Goal: Task Accomplishment & Management: Complete application form

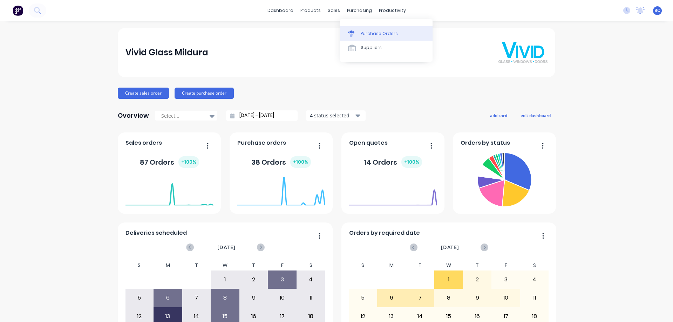
click at [379, 32] on div "Purchase Orders" at bounding box center [379, 33] width 37 height 6
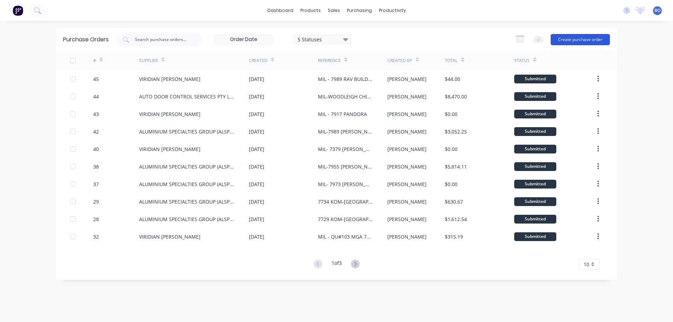
click at [581, 38] on button "Create purchase order" at bounding box center [580, 39] width 59 height 11
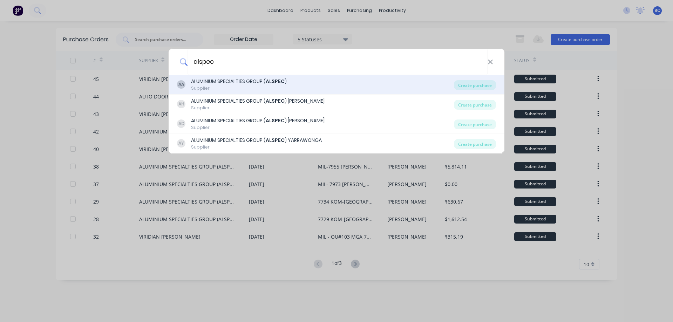
type input "alspec"
click at [250, 82] on div "ALUMINIUM SPECIALTIES GROUP ( ALSPEC )" at bounding box center [239, 81] width 96 height 7
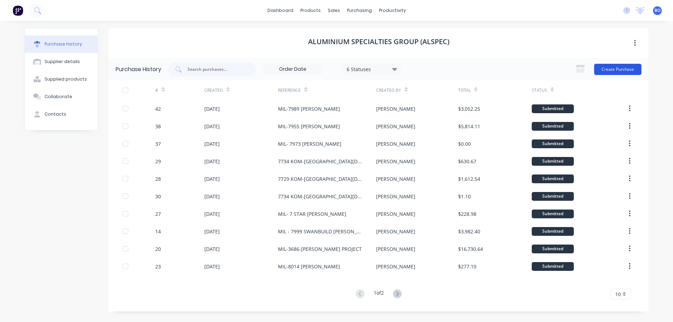
click at [617, 68] on button "Create Purchase" at bounding box center [617, 69] width 47 height 11
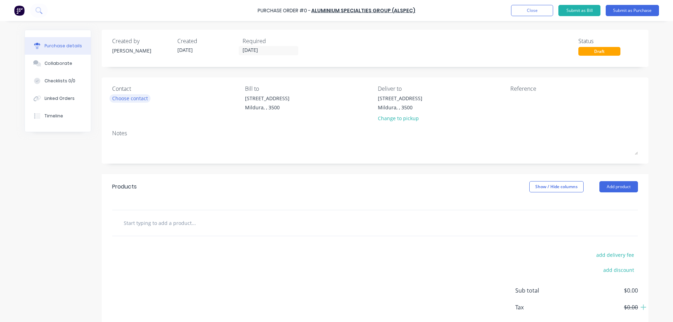
click at [136, 97] on div "Choose contact" at bounding box center [130, 98] width 36 height 7
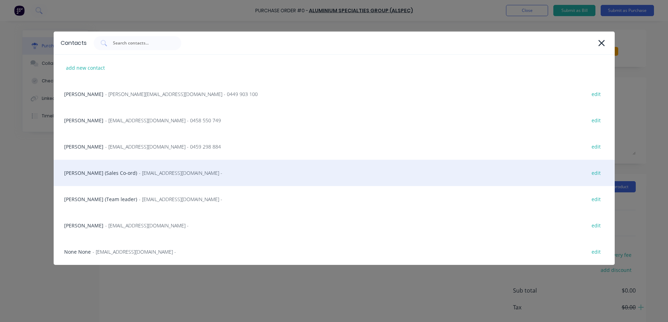
click at [91, 172] on div "[PERSON_NAME] (Sales Co-ord) - [EMAIL_ADDRESS][DOMAIN_NAME] - edit" at bounding box center [334, 173] width 561 height 26
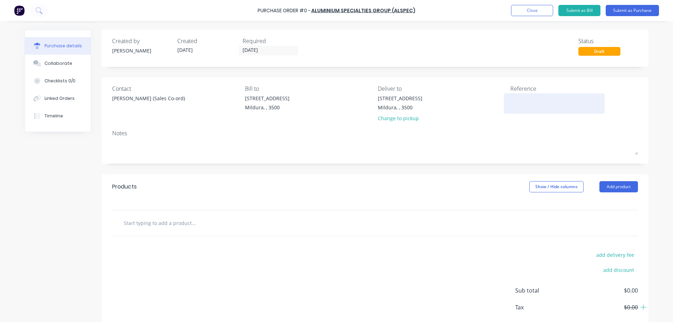
click at [511, 99] on textarea at bounding box center [554, 103] width 88 height 16
type textarea "m"
type textarea "MIL-[PERSON_NAME] SECURITY MESH"
click at [613, 186] on button "Add product" at bounding box center [618, 186] width 39 height 11
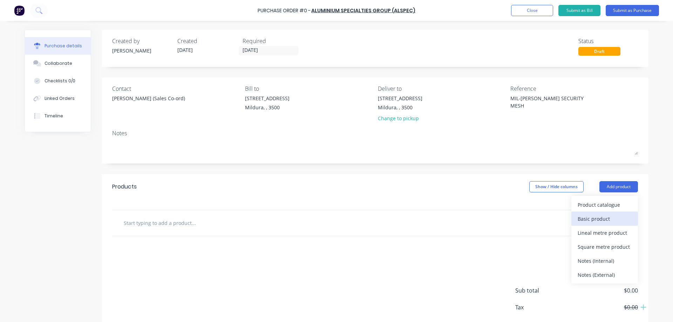
click at [597, 217] on div "Basic product" at bounding box center [605, 219] width 54 height 10
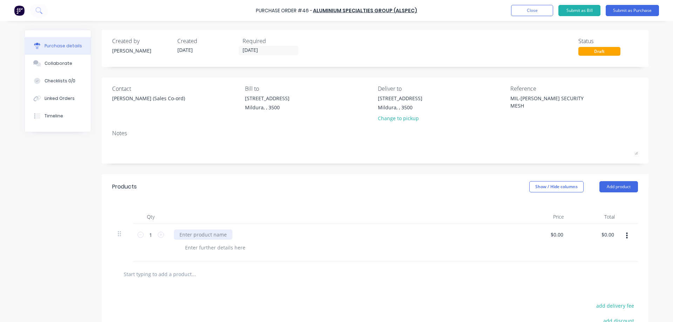
click at [181, 233] on div at bounding box center [203, 235] width 59 height 10
click at [158, 235] on icon at bounding box center [161, 235] width 6 height 6
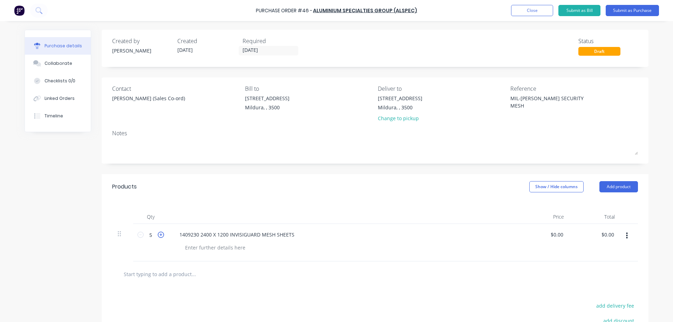
click at [158, 234] on icon at bounding box center [161, 235] width 6 height 6
type input "6"
click at [562, 233] on input "0.00" at bounding box center [557, 235] width 13 height 10
type input "0"
type input "$1.00"
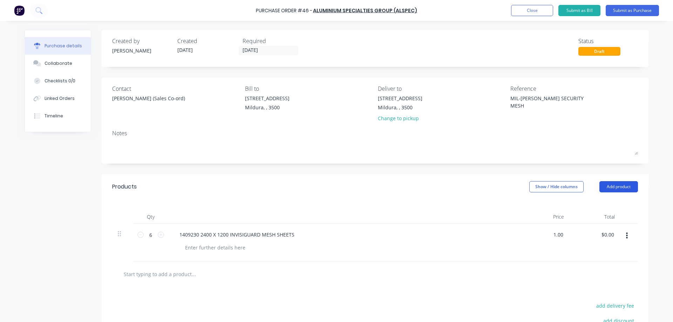
type input "$6.00"
click at [615, 185] on button "Add product" at bounding box center [618, 186] width 39 height 11
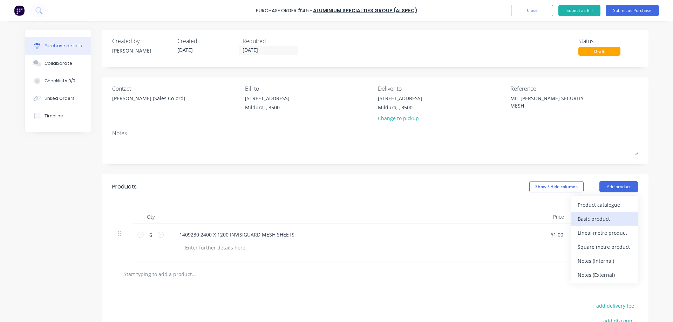
click at [586, 216] on div "Basic product" at bounding box center [605, 219] width 54 height 10
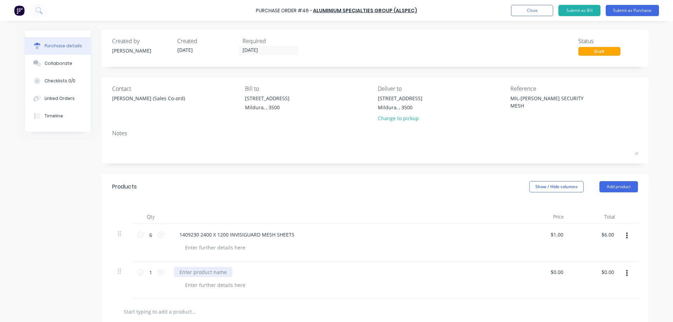
click at [178, 272] on div at bounding box center [203, 272] width 59 height 10
click at [561, 271] on input "0.00" at bounding box center [557, 272] width 13 height 10
type input "0"
click at [582, 269] on div "$0.00 $0.00" at bounding box center [595, 281] width 51 height 38
type input "$1.00"
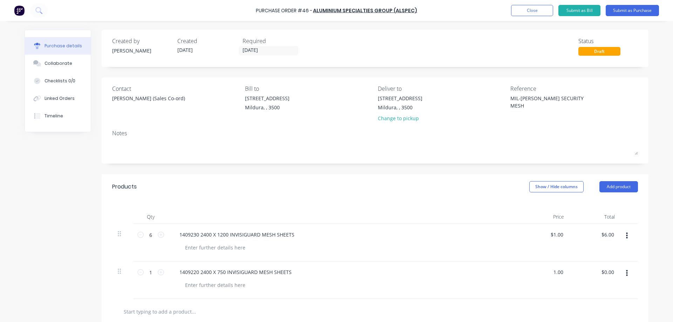
type input "$1.00"
click at [635, 9] on button "Submit as Purchase" at bounding box center [632, 10] width 53 height 11
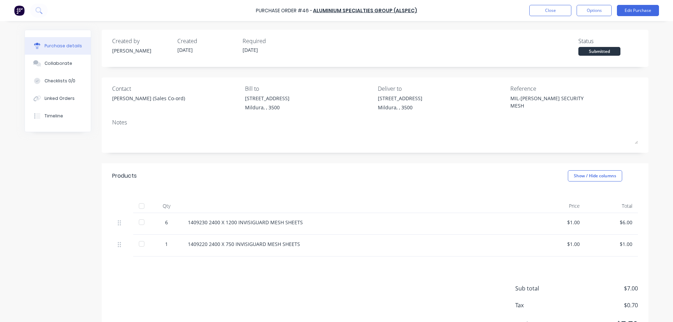
click at [139, 222] on div at bounding box center [142, 222] width 14 height 14
click at [139, 245] on div at bounding box center [142, 244] width 14 height 14
click at [596, 7] on button "Options" at bounding box center [594, 10] width 35 height 11
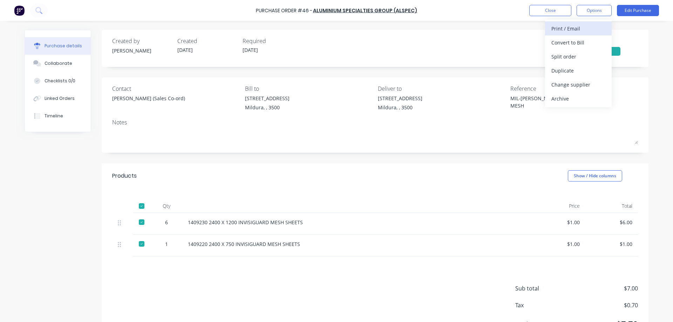
click at [577, 26] on div "Print / Email" at bounding box center [578, 28] width 54 height 10
click at [572, 41] on div "With pricing" at bounding box center [578, 43] width 54 height 10
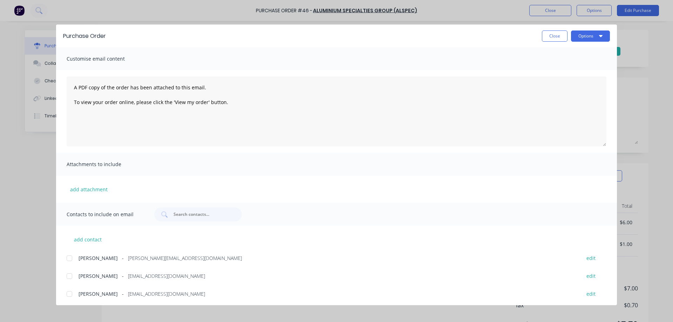
scroll to position [74, 0]
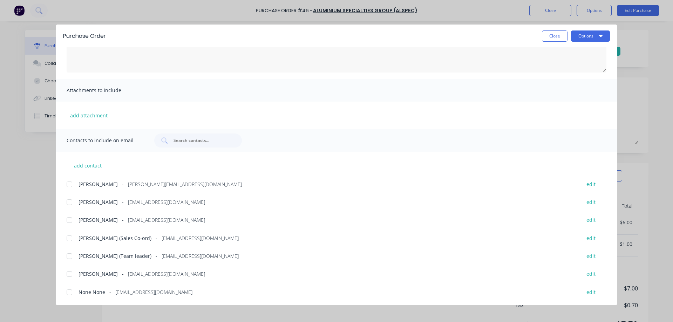
click at [69, 201] on div at bounding box center [69, 202] width 14 height 14
click at [69, 238] on div at bounding box center [69, 238] width 14 height 14
click at [601, 34] on icon "button" at bounding box center [601, 36] width 4 height 6
click at [567, 81] on div "Email" at bounding box center [577, 82] width 54 height 10
click at [557, 35] on button "Close" at bounding box center [555, 35] width 26 height 11
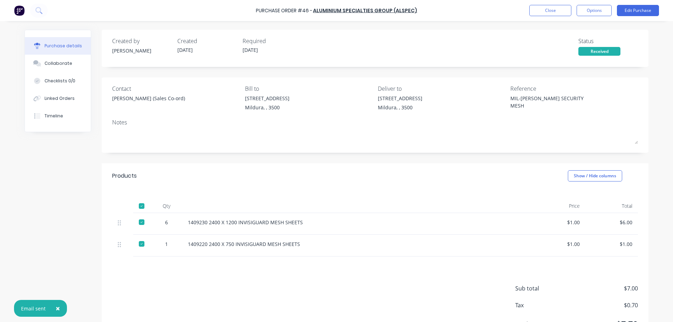
click at [597, 52] on div "Received" at bounding box center [599, 51] width 42 height 9
click at [643, 10] on button "Edit Purchase" at bounding box center [638, 10] width 42 height 11
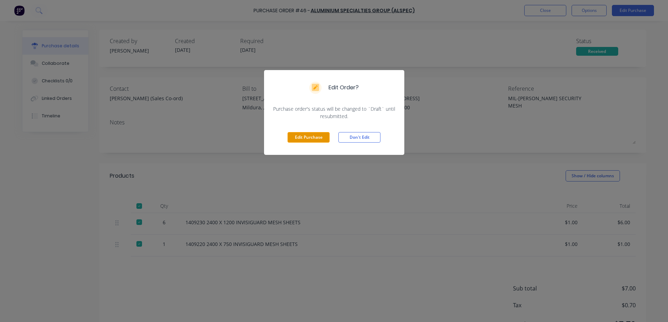
click at [320, 137] on button "Edit Purchase" at bounding box center [308, 137] width 42 height 11
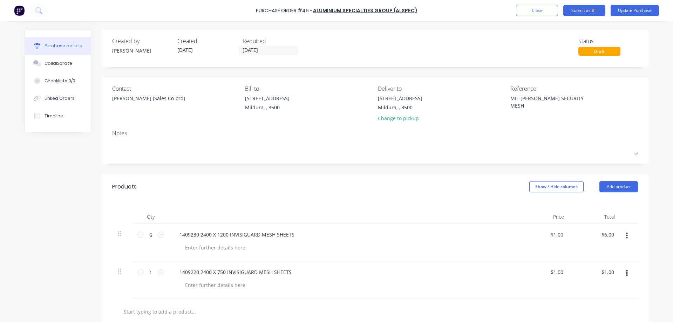
click at [594, 51] on div "Draft" at bounding box center [599, 51] width 42 height 9
click at [586, 42] on div "Status" at bounding box center [608, 41] width 60 height 8
click at [595, 49] on div "Draft" at bounding box center [599, 51] width 42 height 9
click at [595, 52] on div "Draft" at bounding box center [599, 51] width 42 height 9
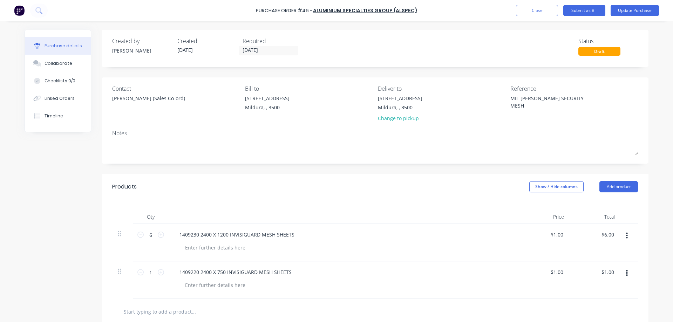
click at [515, 45] on div "Created by [PERSON_NAME] Created [DATE] Required [DATE] Status Draft" at bounding box center [375, 46] width 526 height 19
click at [631, 9] on button "Update Purchase" at bounding box center [635, 10] width 48 height 11
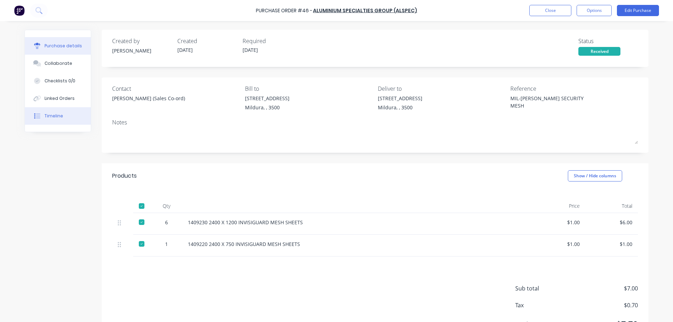
click at [55, 114] on div "Timeline" at bounding box center [54, 116] width 19 height 6
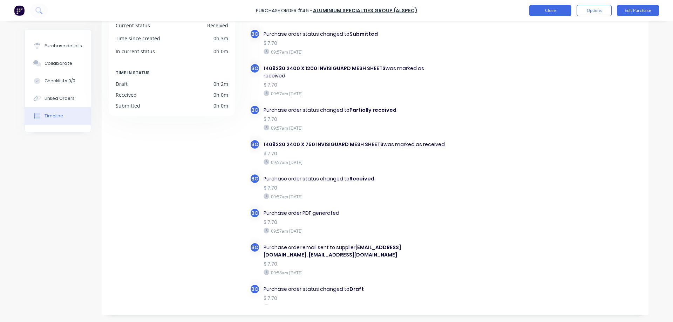
click at [558, 9] on button "Close" at bounding box center [550, 10] width 42 height 11
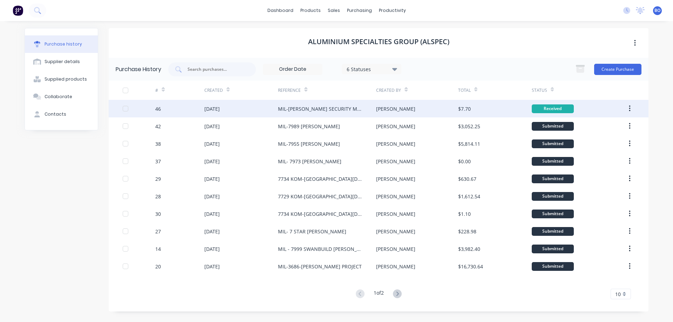
click at [407, 110] on div "[PERSON_NAME]" at bounding box center [417, 109] width 82 height 18
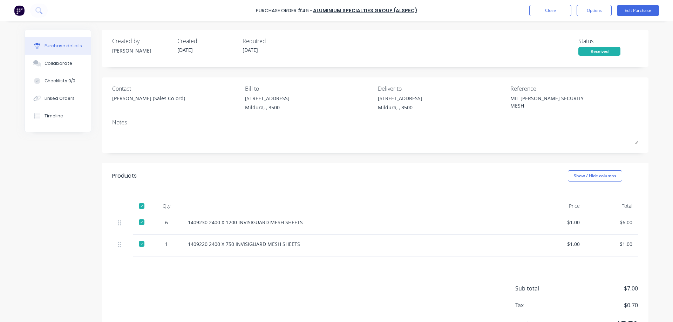
click at [601, 53] on div "Received" at bounding box center [599, 51] width 42 height 9
click at [553, 10] on button "Close" at bounding box center [550, 10] width 42 height 11
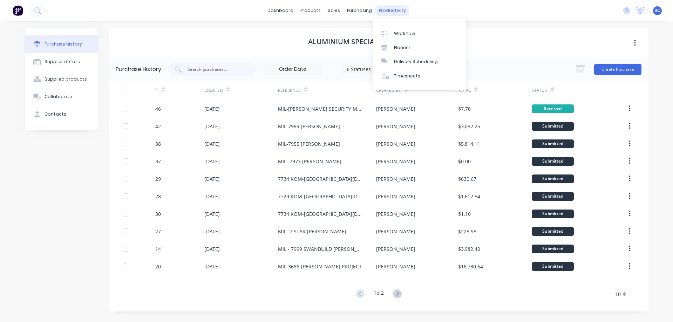
click at [393, 11] on div "productivity" at bounding box center [392, 10] width 34 height 11
click at [405, 32] on div "Workflow" at bounding box center [404, 33] width 21 height 6
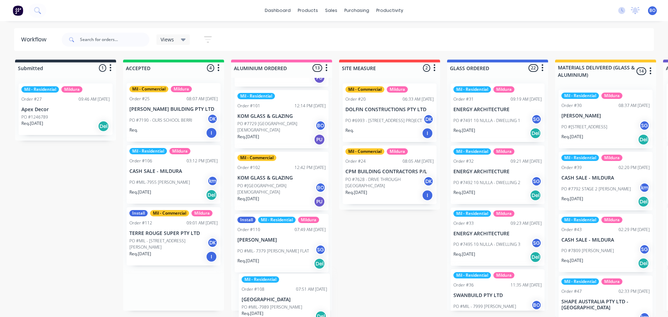
scroll to position [625, 0]
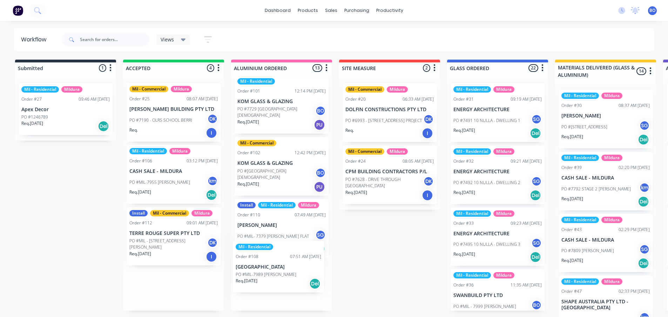
drag, startPoint x: 161, startPoint y: 234, endPoint x: 273, endPoint y: 267, distance: 116.9
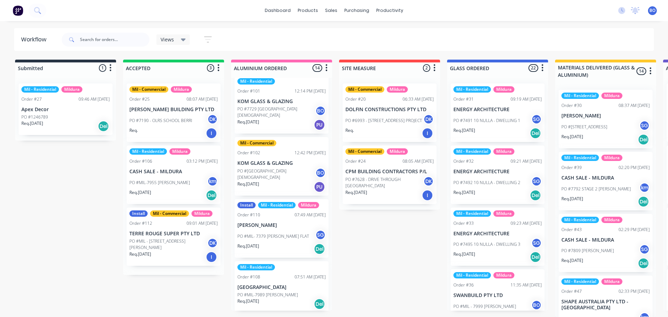
scroll to position [0, 0]
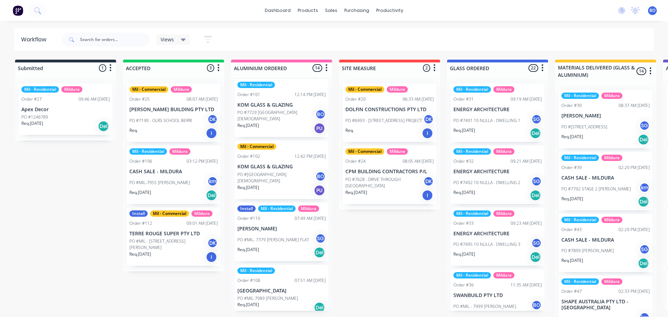
click at [279, 288] on p "[GEOGRAPHIC_DATA]" at bounding box center [281, 291] width 88 height 6
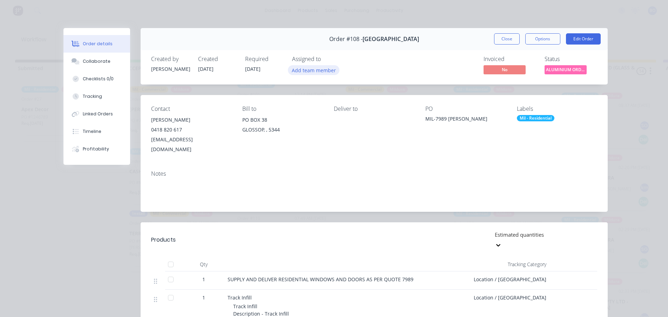
click at [310, 70] on button "Add team member" at bounding box center [314, 69] width 52 height 9
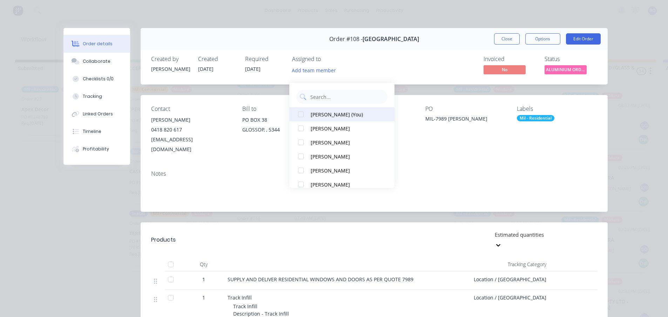
click at [300, 108] on div at bounding box center [301, 114] width 14 height 14
click at [502, 36] on button "Close" at bounding box center [507, 38] width 26 height 11
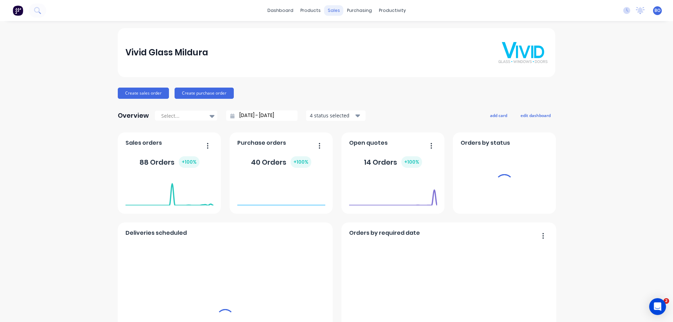
click at [332, 9] on div "sales" at bounding box center [333, 10] width 19 height 11
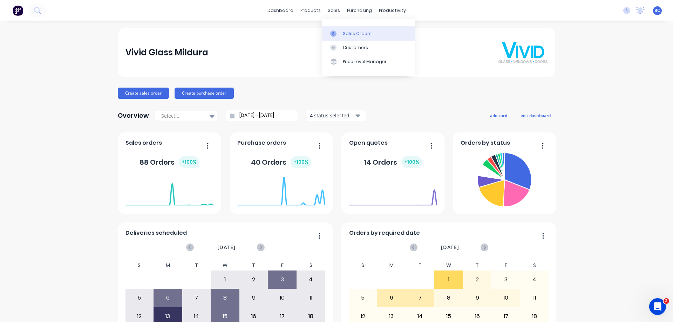
click at [355, 31] on div "Sales Orders" at bounding box center [357, 33] width 29 height 6
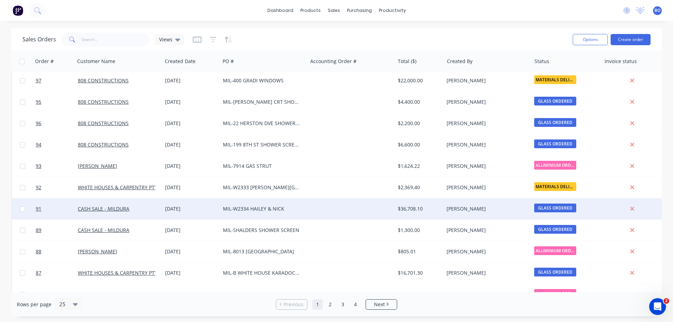
scroll to position [318, 0]
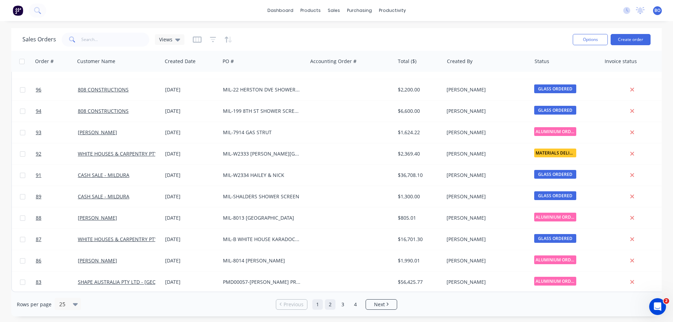
click at [330, 303] on link "2" at bounding box center [330, 304] width 11 height 11
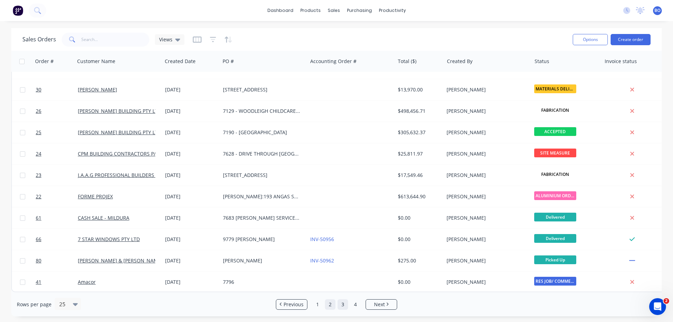
click at [343, 305] on link "3" at bounding box center [343, 304] width 11 height 11
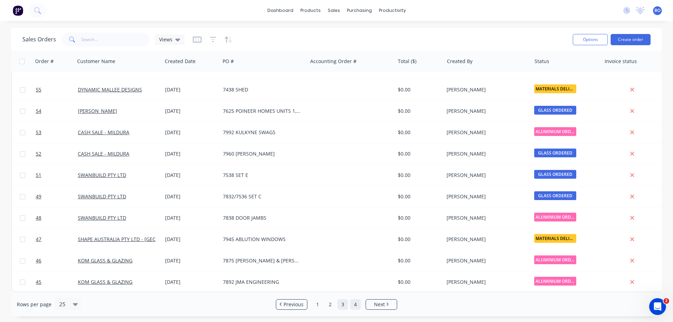
click at [357, 304] on link "4" at bounding box center [355, 304] width 11 height 11
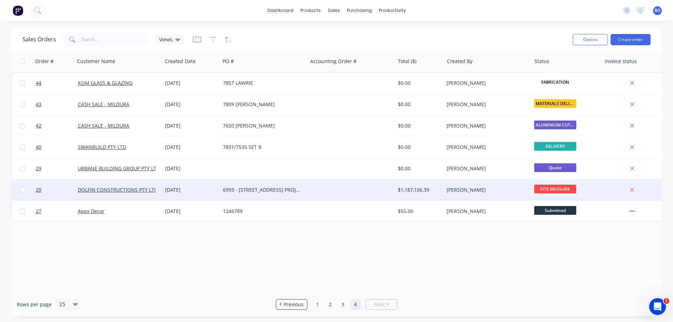
scroll to position [0, 0]
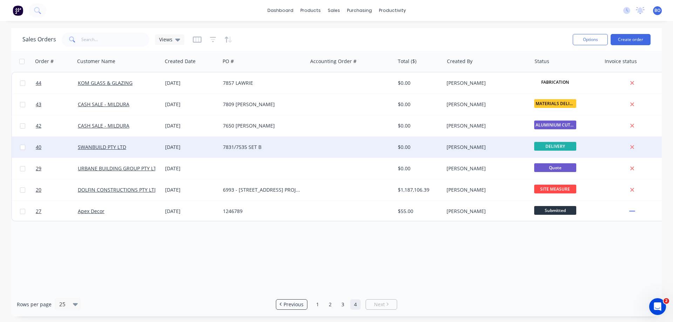
click at [246, 147] on div "7831/7535 SET B" at bounding box center [262, 147] width 78 height 7
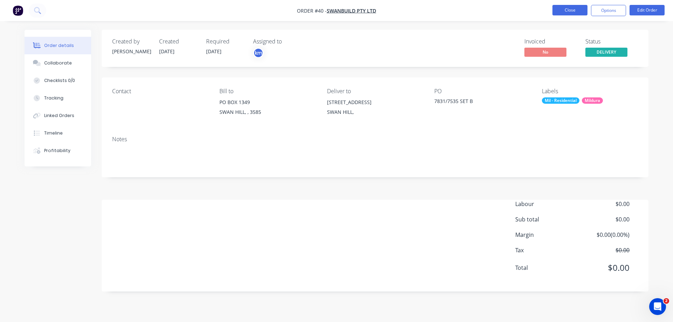
click at [572, 8] on button "Close" at bounding box center [569, 10] width 35 height 11
